Goal: Task Accomplishment & Management: Manage account settings

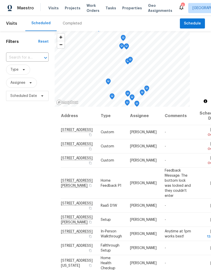
click at [52, 9] on span "Visits" at bounding box center [53, 8] width 10 height 5
click at [22, 54] on input "text" at bounding box center [20, 58] width 28 height 8
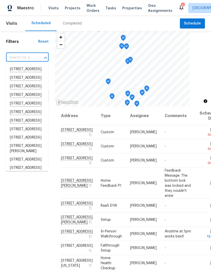
click at [18, 56] on input "text" at bounding box center [20, 58] width 28 height 8
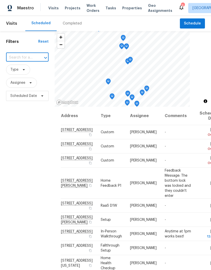
paste input "[STREET_ADDRESS][PERSON_NAME]"
type input "[STREET_ADDRESS][PERSON_NAME]"
click at [22, 70] on li "[STREET_ADDRESS][PERSON_NAME]" at bounding box center [27, 72] width 42 height 14
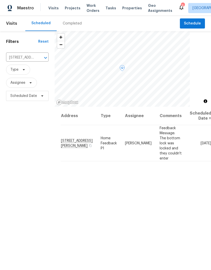
click at [0, 0] on icon at bounding box center [0, 0] width 0 height 0
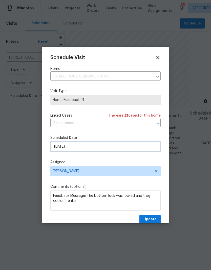
click at [66, 146] on input "[DATE]" at bounding box center [105, 147] width 110 height 10
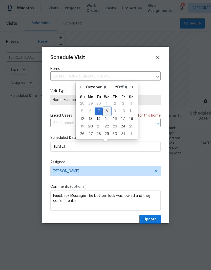
click at [105, 111] on div "8" at bounding box center [107, 111] width 8 height 7
type input "[DATE]"
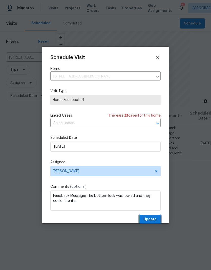
click at [155, 220] on span "Update" at bounding box center [149, 219] width 13 height 6
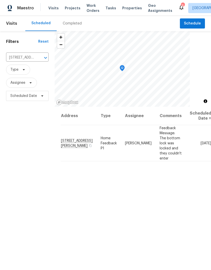
click at [37, 61] on button "Clear" at bounding box center [38, 57] width 7 height 7
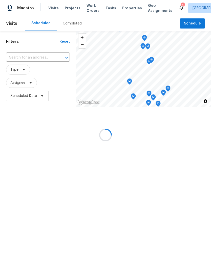
click at [23, 57] on input "text" at bounding box center [30, 58] width 49 height 8
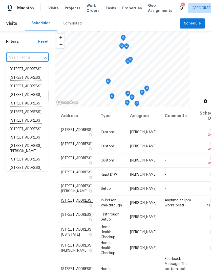
click at [19, 56] on input "text" at bounding box center [20, 58] width 28 height 8
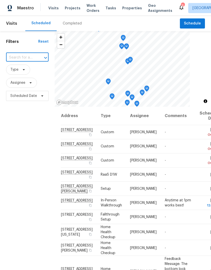
paste input "[STREET_ADDRESS][PERSON_NAME]"
type input "[STREET_ADDRESS][PERSON_NAME]"
click at [19, 72] on li "[STREET_ADDRESS][PERSON_NAME]" at bounding box center [27, 72] width 42 height 14
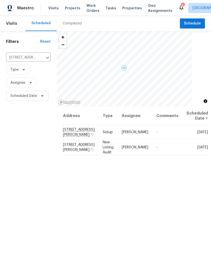
click at [0, 0] on span at bounding box center [0, 0] width 0 height 0
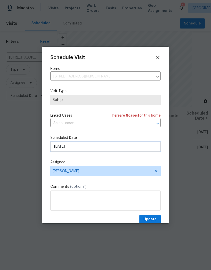
click at [77, 149] on input "[DATE]" at bounding box center [105, 147] width 110 height 10
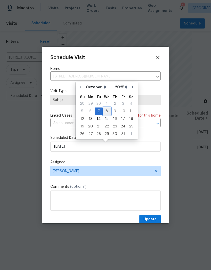
click at [107, 112] on div "8" at bounding box center [107, 111] width 8 height 7
type input "[DATE]"
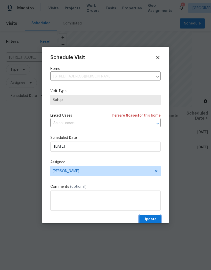
click at [154, 218] on span "Update" at bounding box center [149, 219] width 13 height 6
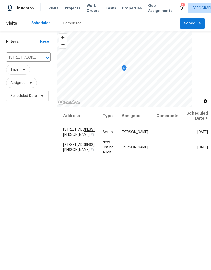
click at [41, 60] on icon "Clear" at bounding box center [40, 57] width 5 height 5
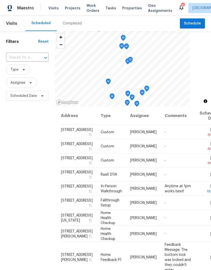
click at [26, 60] on input "text" at bounding box center [20, 58] width 28 height 8
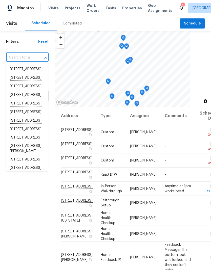
click at [20, 58] on input "text" at bounding box center [20, 58] width 28 height 8
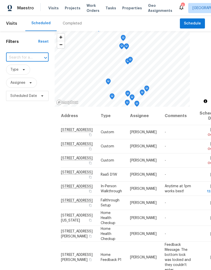
paste input "[STREET_ADDRESS]"
type input "[STREET_ADDRESS]"
click at [26, 71] on li "[STREET_ADDRESS]" at bounding box center [27, 69] width 42 height 9
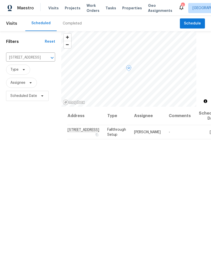
click at [0, 0] on icon at bounding box center [0, 0] width 0 height 0
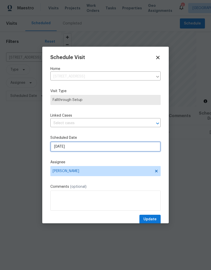
click at [71, 149] on input "[DATE]" at bounding box center [105, 147] width 110 height 10
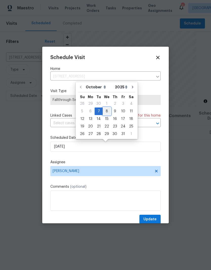
click at [105, 112] on div "8" at bounding box center [107, 111] width 8 height 7
type input "[DATE]"
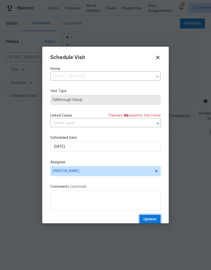
click at [154, 221] on span "Update" at bounding box center [149, 219] width 13 height 6
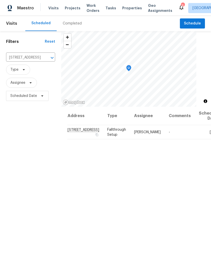
click at [43, 60] on icon "Clear" at bounding box center [45, 57] width 5 height 5
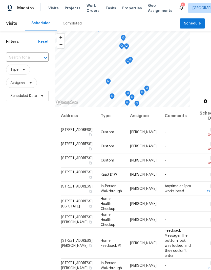
click at [28, 59] on input "text" at bounding box center [20, 58] width 28 height 8
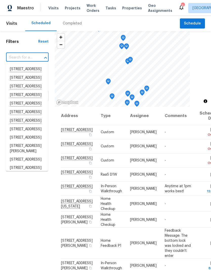
click at [20, 56] on input "text" at bounding box center [20, 58] width 28 height 8
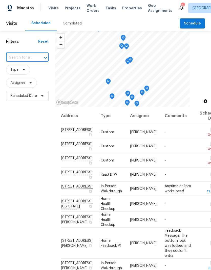
paste input "[STREET_ADDRESS][US_STATE]"
type input "[STREET_ADDRESS][US_STATE]"
click at [21, 77] on li "[STREET_ADDRESS][US_STATE]" at bounding box center [27, 72] width 42 height 14
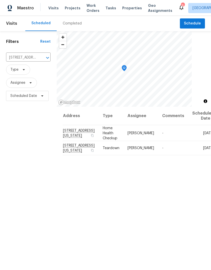
click at [0, 0] on icon at bounding box center [0, 0] width 0 height 0
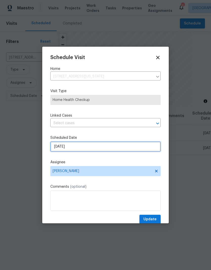
click at [80, 149] on input "[DATE]" at bounding box center [105, 147] width 110 height 10
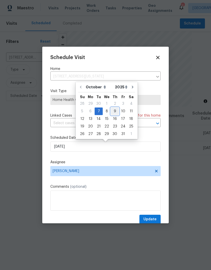
click at [115, 112] on div "9" at bounding box center [115, 111] width 8 height 7
type input "[DATE]"
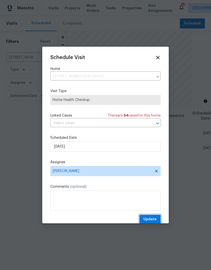
click at [152, 220] on span "Update" at bounding box center [149, 219] width 13 height 6
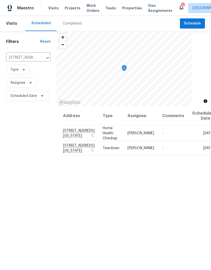
click at [38, 58] on icon "Clear" at bounding box center [40, 57] width 5 height 5
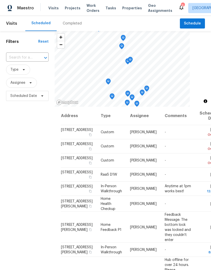
click at [26, 57] on input "text" at bounding box center [20, 58] width 28 height 8
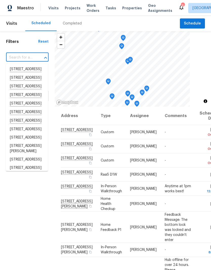
click at [17, 58] on input "text" at bounding box center [20, 58] width 28 height 8
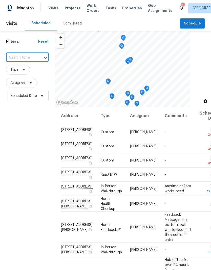
paste input "[STREET_ADDRESS][PERSON_NAME]"
type input "[STREET_ADDRESS][PERSON_NAME]"
click at [23, 73] on li "[STREET_ADDRESS][PERSON_NAME]" at bounding box center [27, 72] width 42 height 14
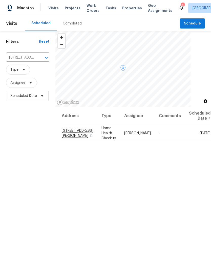
click at [0, 0] on icon at bounding box center [0, 0] width 0 height 0
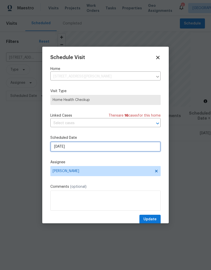
click at [70, 145] on input "[DATE]" at bounding box center [105, 147] width 110 height 10
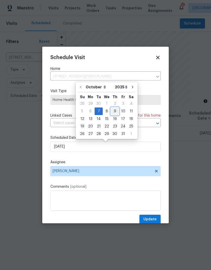
click at [115, 110] on div "9" at bounding box center [115, 111] width 8 height 7
type input "[DATE]"
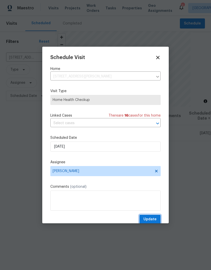
click at [151, 219] on span "Update" at bounding box center [149, 219] width 13 height 6
